Goal: Task Accomplishment & Management: Manage account settings

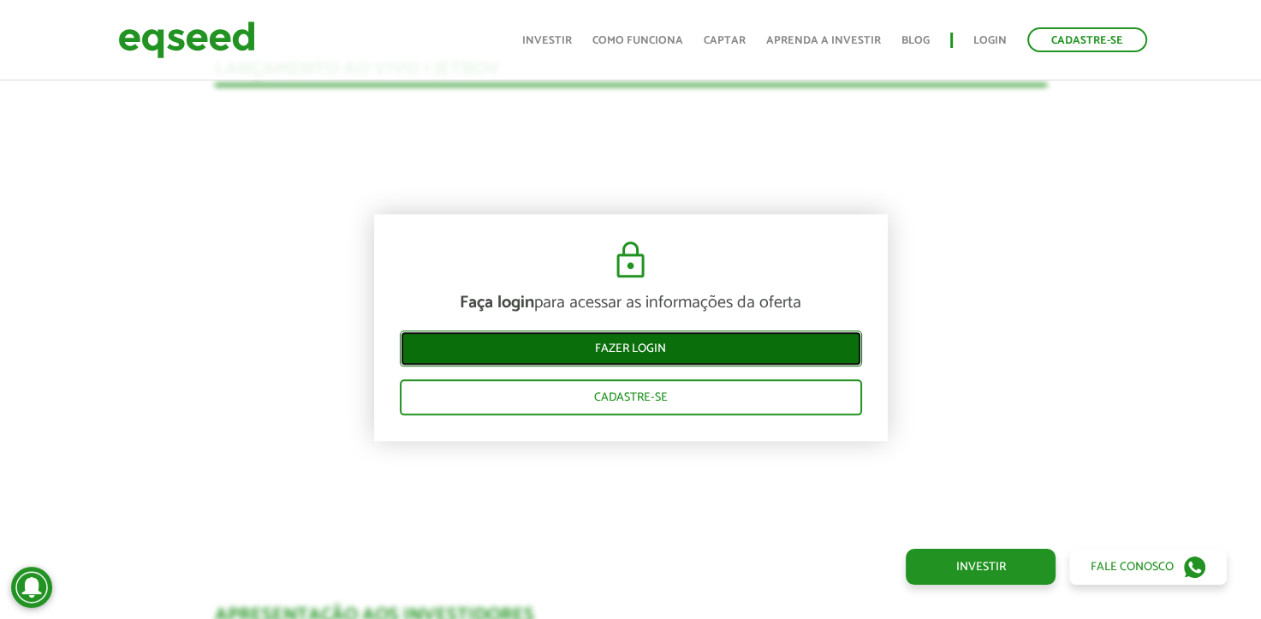
click at [681, 343] on link "Fazer login" at bounding box center [631, 349] width 462 height 36
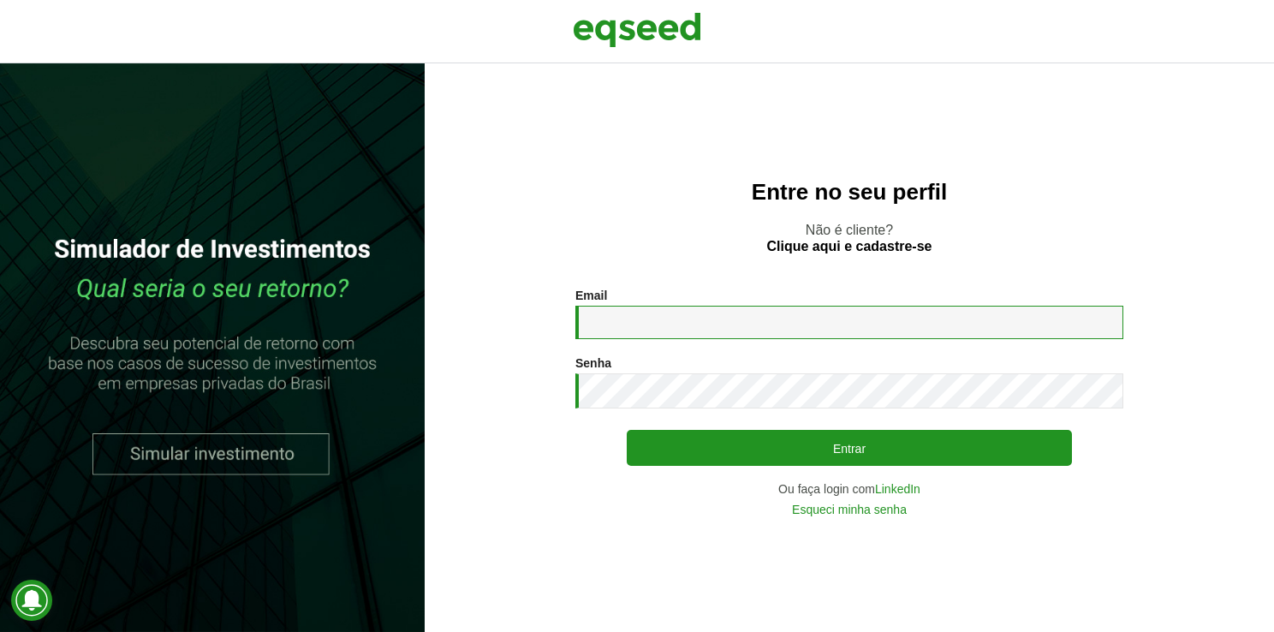
click at [647, 326] on input "Email *" at bounding box center [849, 322] width 548 height 33
type input "**********"
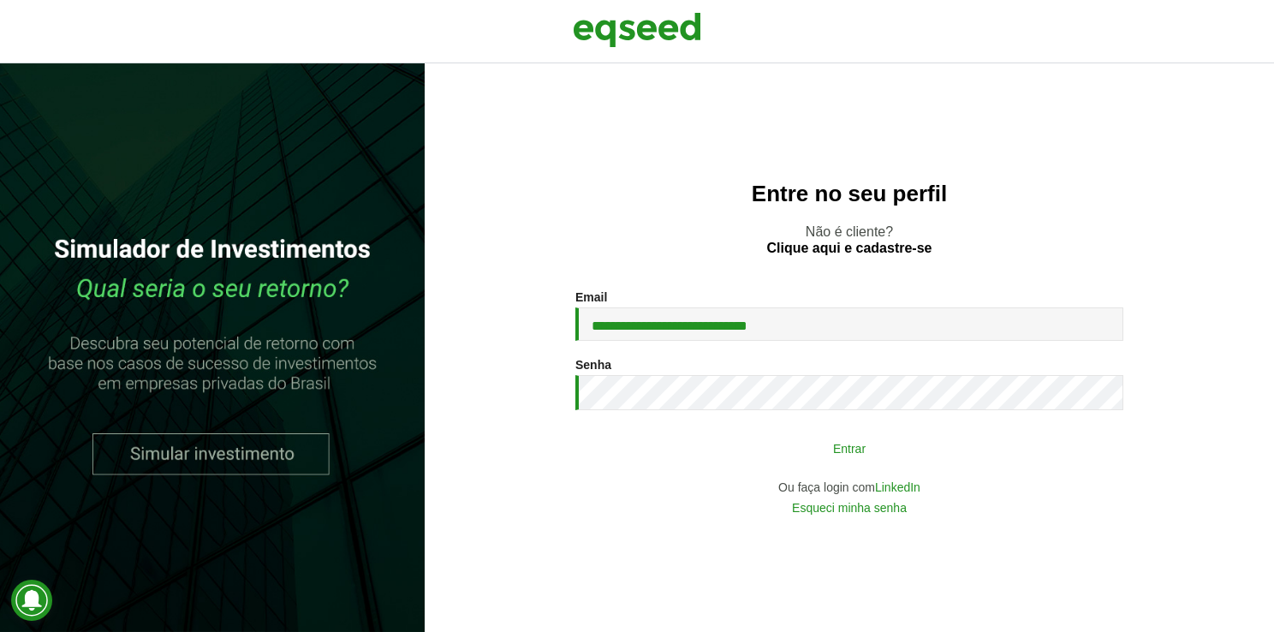
click at [791, 444] on button "Entrar" at bounding box center [849, 448] width 445 height 33
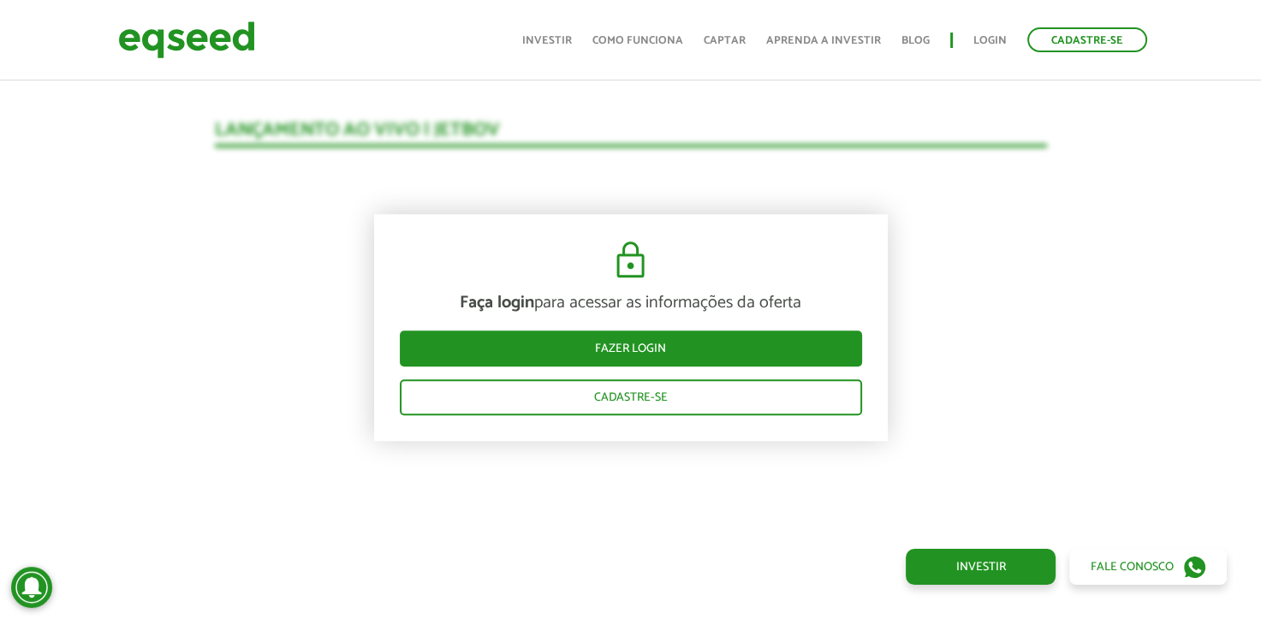
scroll to position [1716, 0]
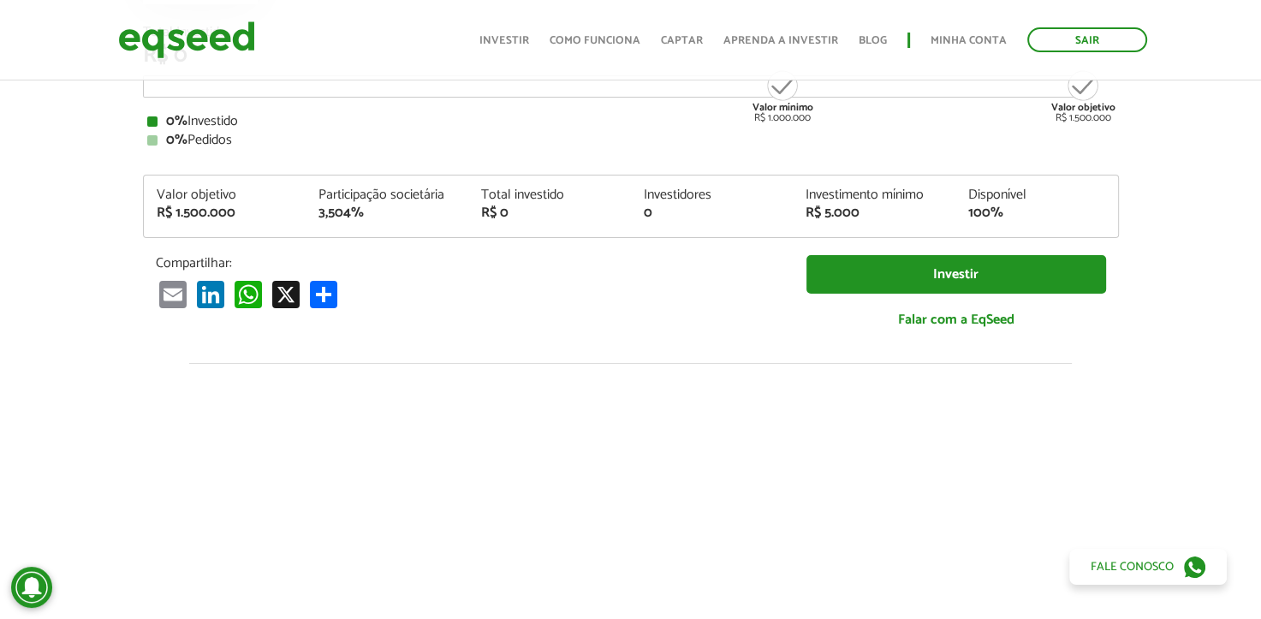
scroll to position [1757, 0]
